Goal: Task Accomplishment & Management: Manage account settings

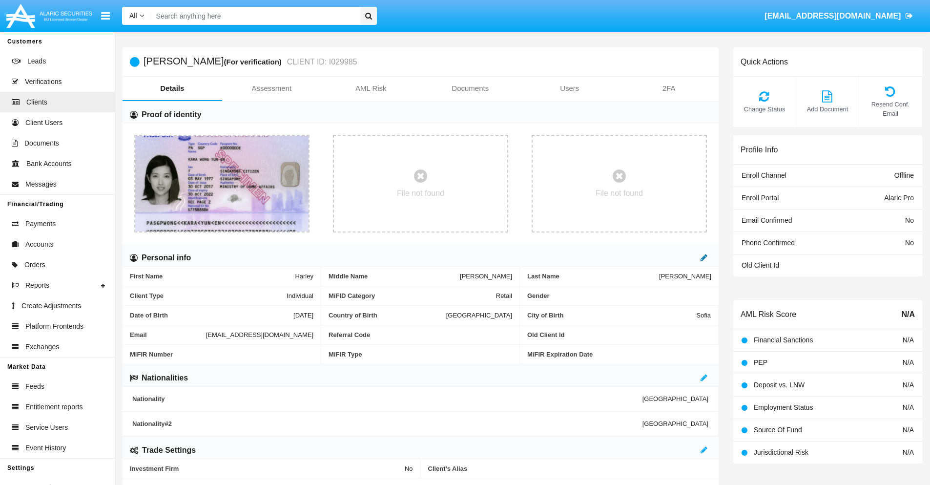
click at [704, 257] on icon at bounding box center [703, 257] width 7 height 8
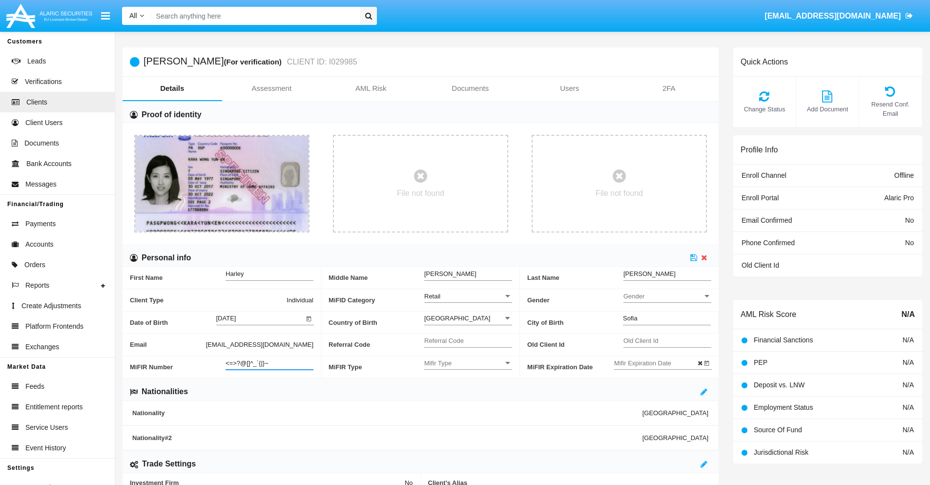
type input "<=>?@[]^_`{|}~"
click at [693, 257] on icon at bounding box center [693, 257] width 7 height 8
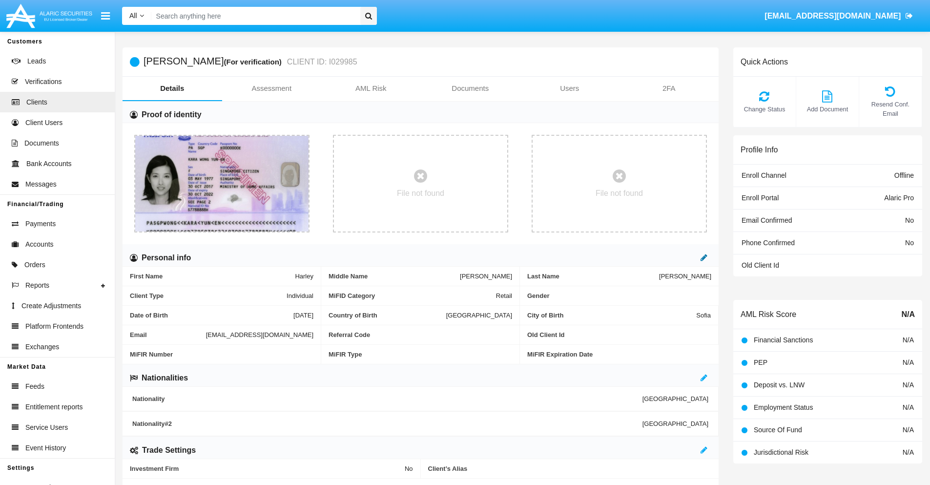
click at [704, 257] on icon at bounding box center [703, 257] width 7 height 8
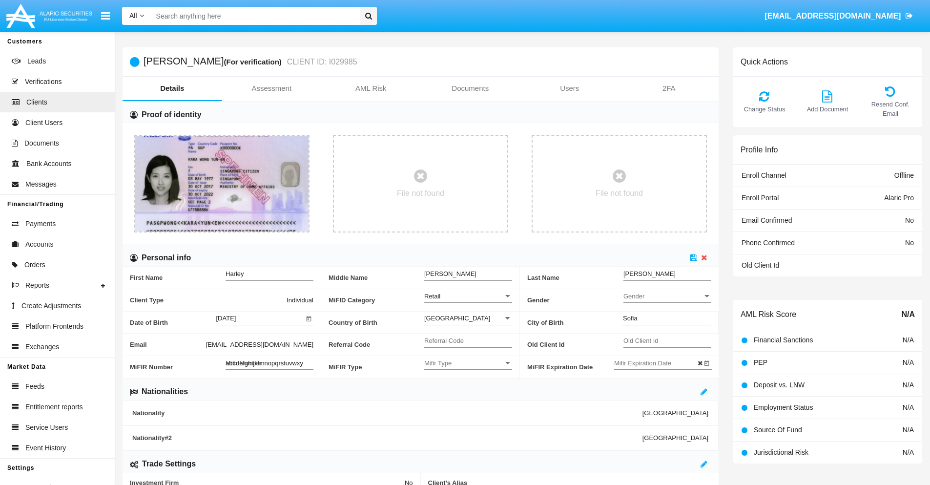
type input "abcdefghijklmnopqrstuvwxyz"
click at [693, 257] on icon at bounding box center [693, 257] width 7 height 8
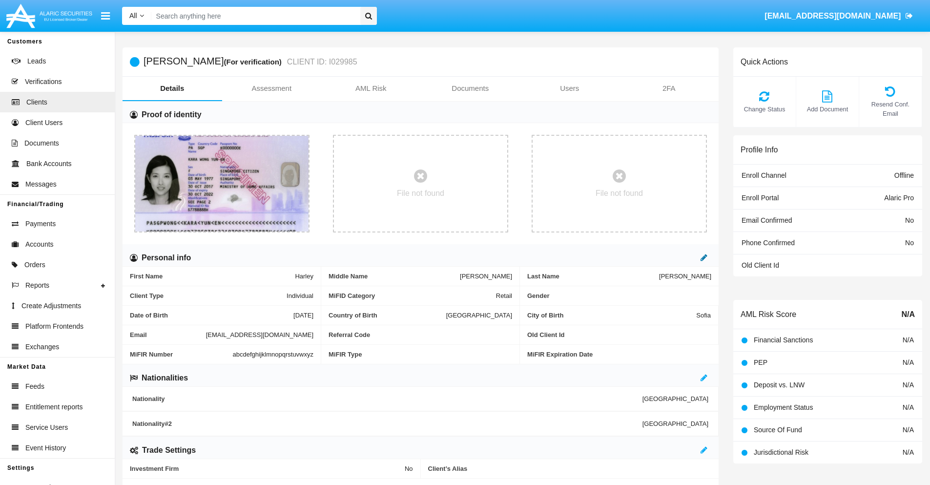
click at [704, 257] on icon at bounding box center [703, 257] width 7 height 8
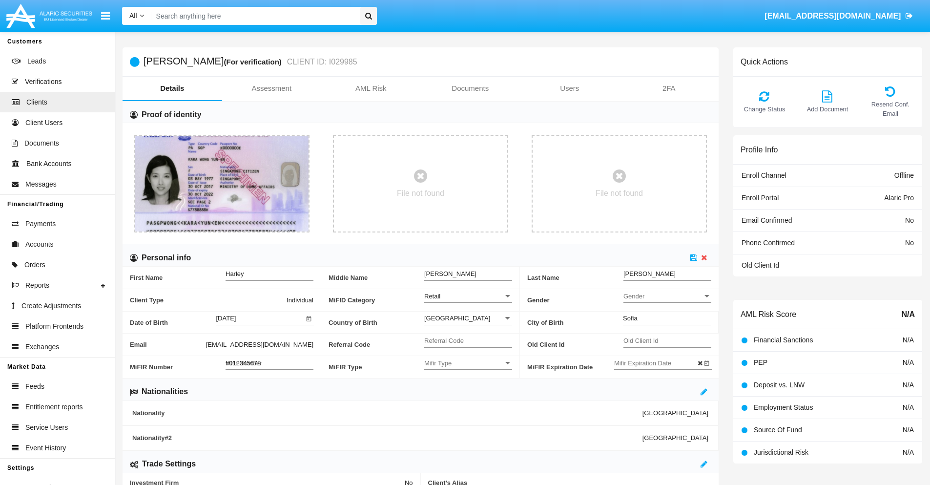
type input "#0123456789"
click at [693, 257] on icon at bounding box center [693, 257] width 7 height 8
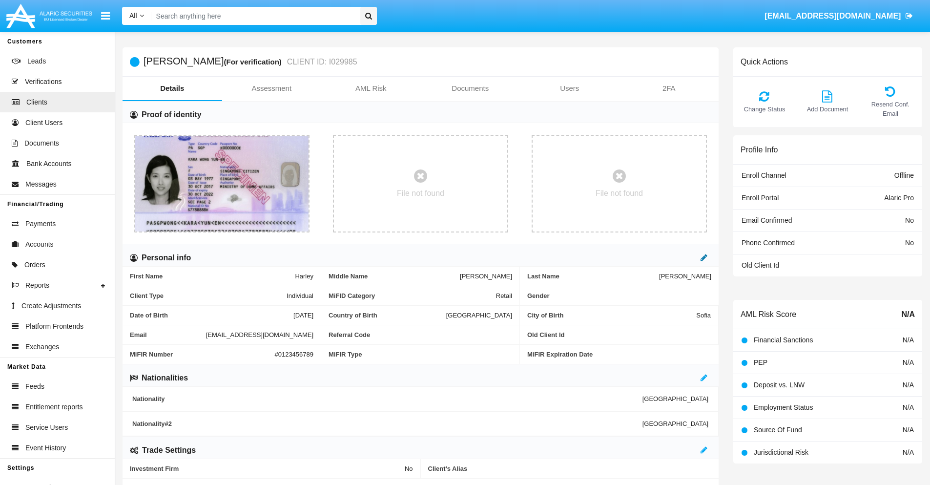
click at [704, 257] on icon at bounding box center [703, 257] width 7 height 8
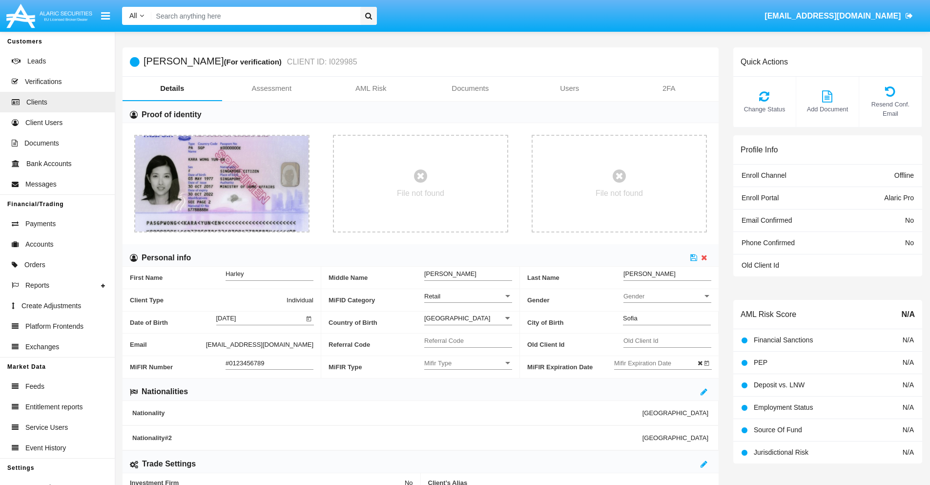
click at [269, 363] on input "#0123456789" at bounding box center [269, 363] width 88 height 8
click at [693, 257] on icon at bounding box center [693, 257] width 7 height 8
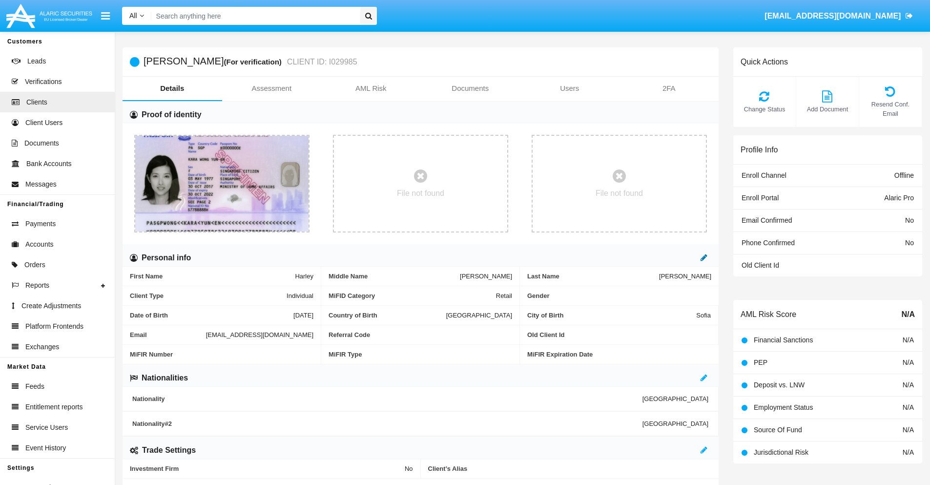
click at [704, 257] on icon at bounding box center [703, 257] width 7 height 8
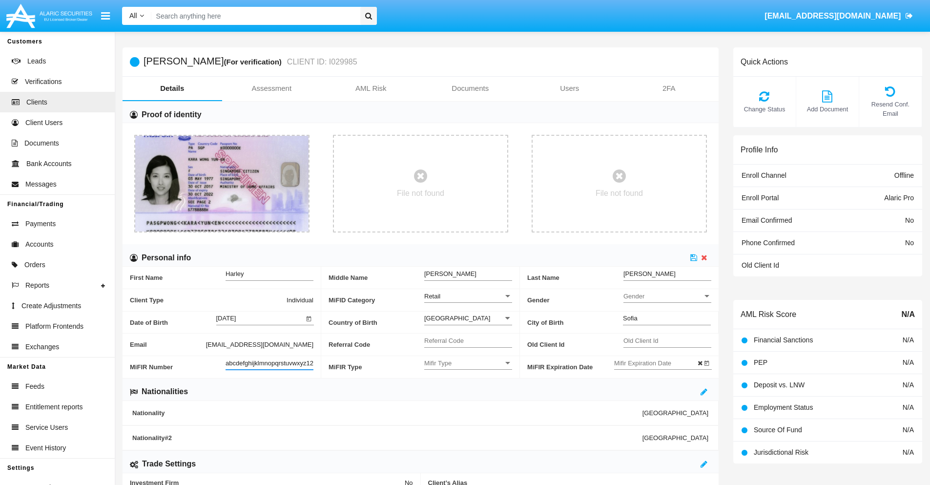
scroll to position [0, 7]
type input "abcdefghijklmnopqrstuvwxyz1234"
click at [693, 257] on icon at bounding box center [693, 257] width 7 height 8
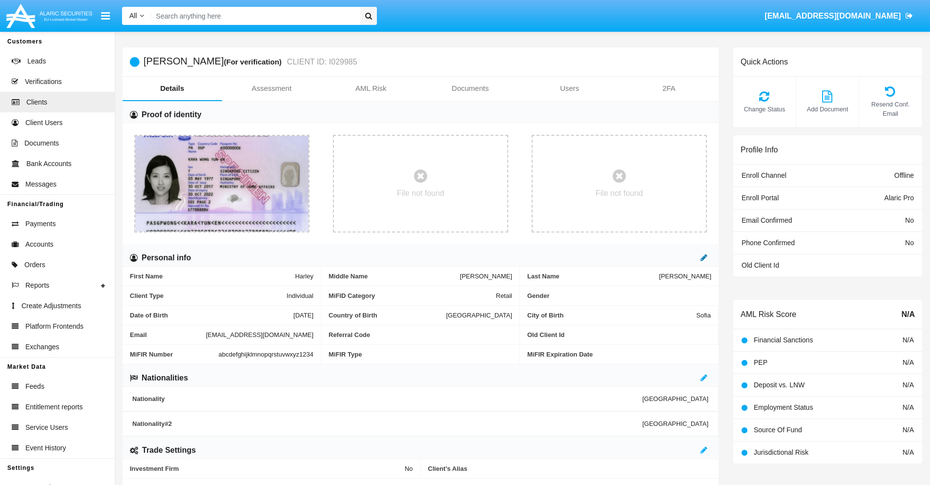
click at [704, 257] on icon at bounding box center [703, 257] width 7 height 8
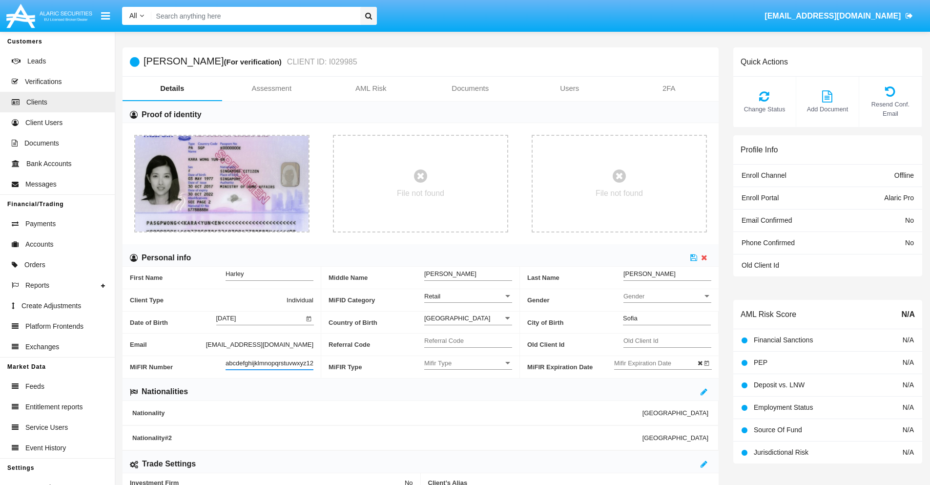
scroll to position [0, 10]
type input "abcdefghijklmnopqrstuvwxyz12345"
click at [693, 257] on icon at bounding box center [693, 257] width 7 height 8
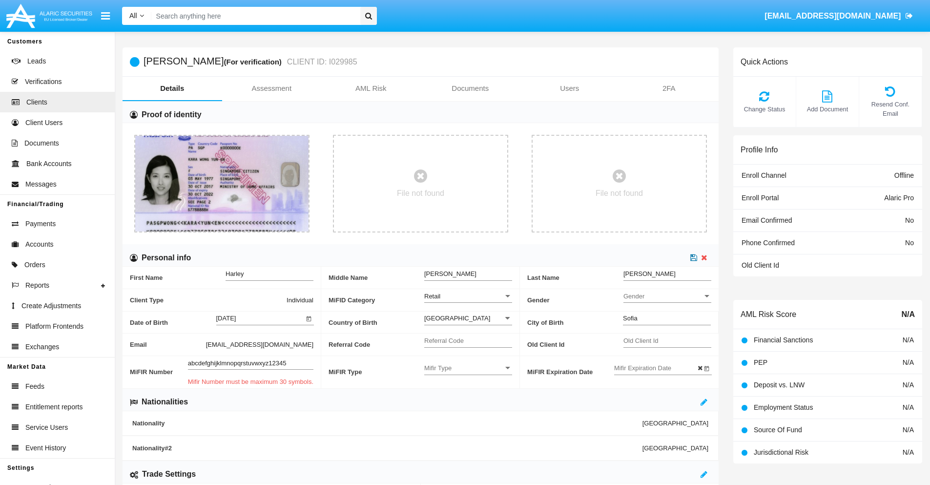
scroll to position [0, 0]
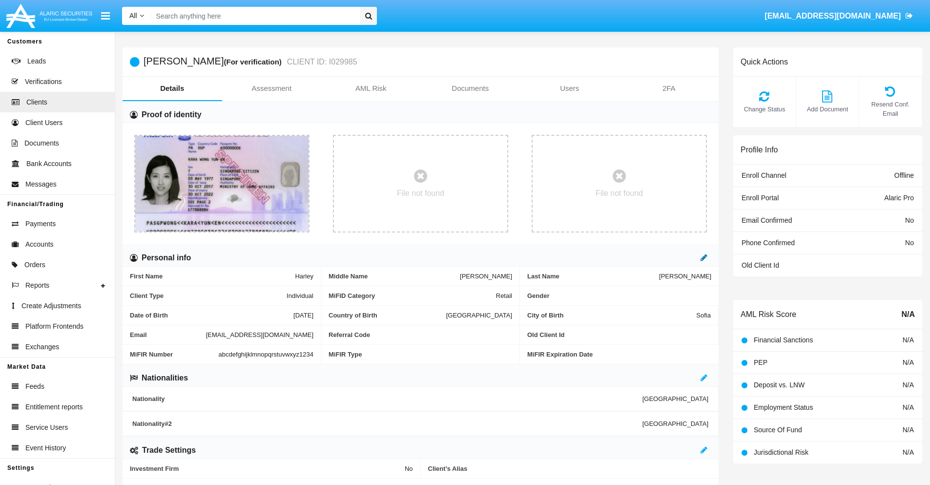
click at [704, 257] on icon at bounding box center [703, 257] width 7 height 8
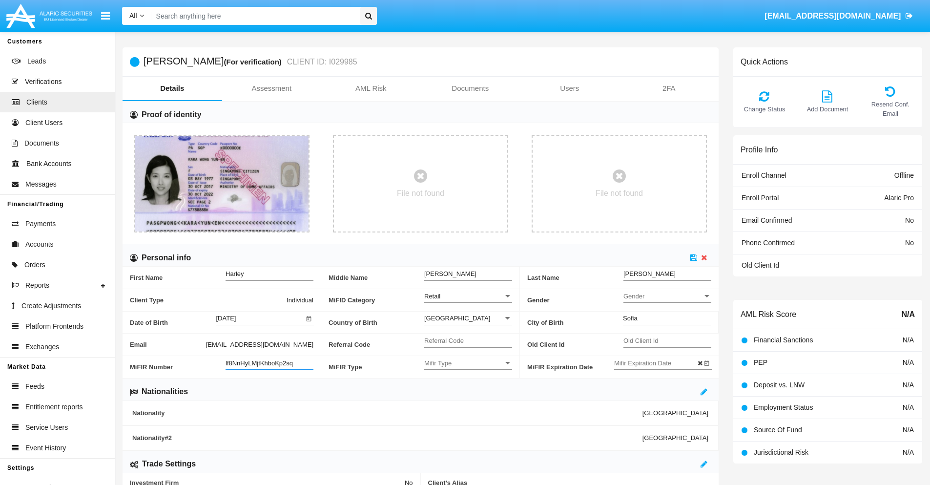
type input "lf8NnHyLMjtKhboKp2sq"
click at [468, 363] on span "Mifir Type" at bounding box center [463, 363] width 79 height 8
click at [468, 387] on span "CONCAT" at bounding box center [468, 387] width 88 height 19
click at [657, 363] on input "Mifir Expiration Date" at bounding box center [658, 363] width 88 height 8
click at [643, 198] on span "[DATE]" at bounding box center [634, 199] width 21 height 8
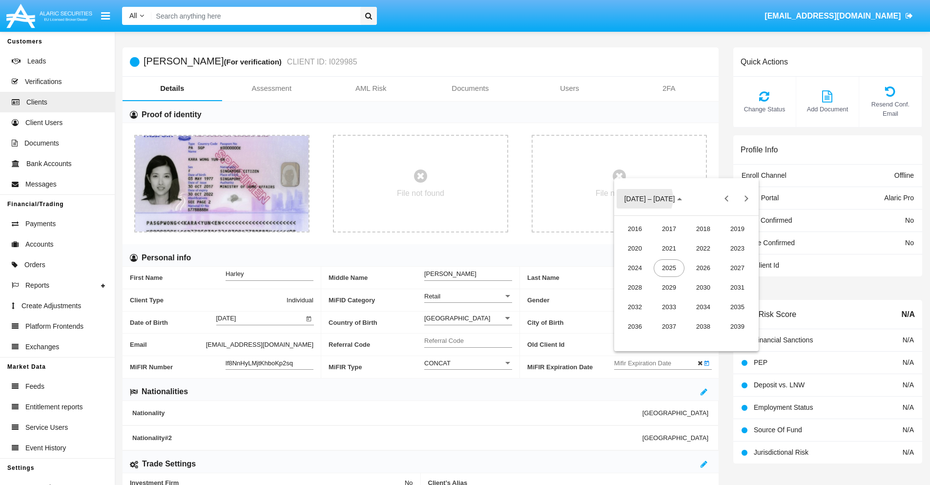
click at [703, 287] on div "2030" at bounding box center [703, 288] width 31 height 18
click at [634, 248] on div "JAN" at bounding box center [634, 249] width 31 height 18
click at [666, 260] on div "1" at bounding box center [667, 260] width 18 height 18
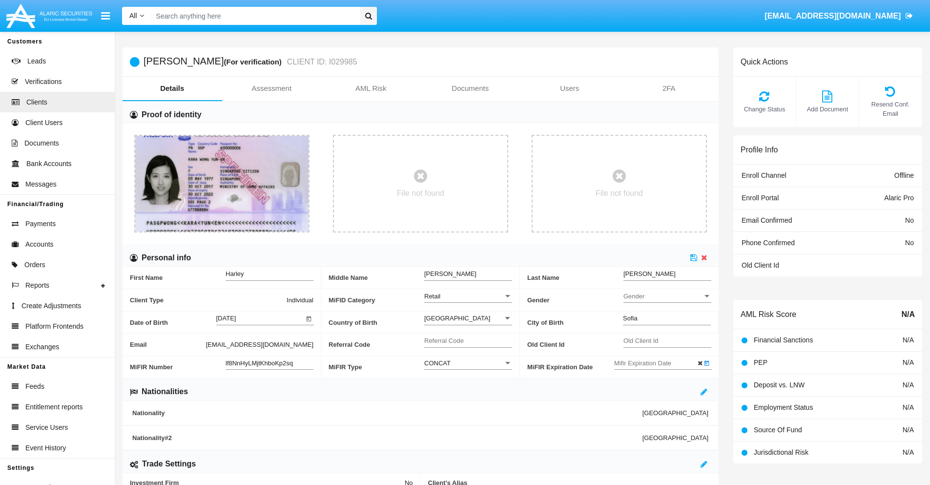
type input "[DATE]"
click at [693, 257] on icon at bounding box center [693, 257] width 7 height 8
